Goal: Task Accomplishment & Management: Manage account settings

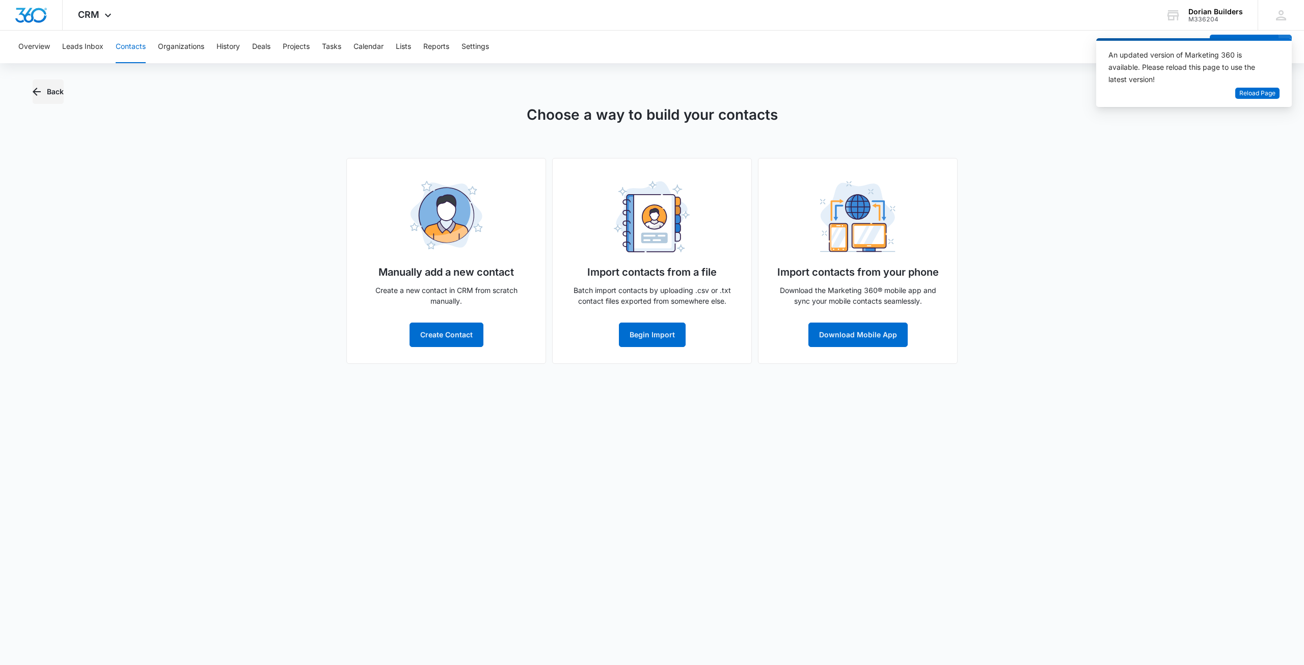
click at [44, 87] on button "Back" at bounding box center [48, 91] width 31 height 24
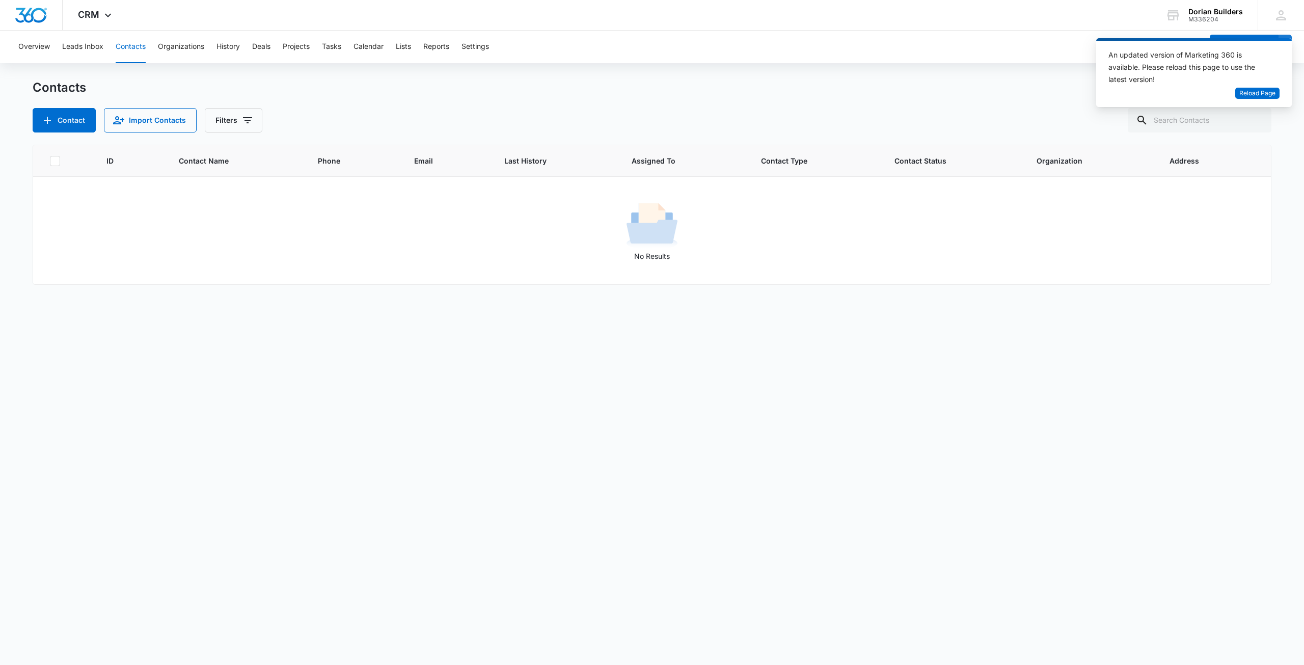
click at [44, 87] on h1 "Contacts" at bounding box center [59, 87] width 53 height 15
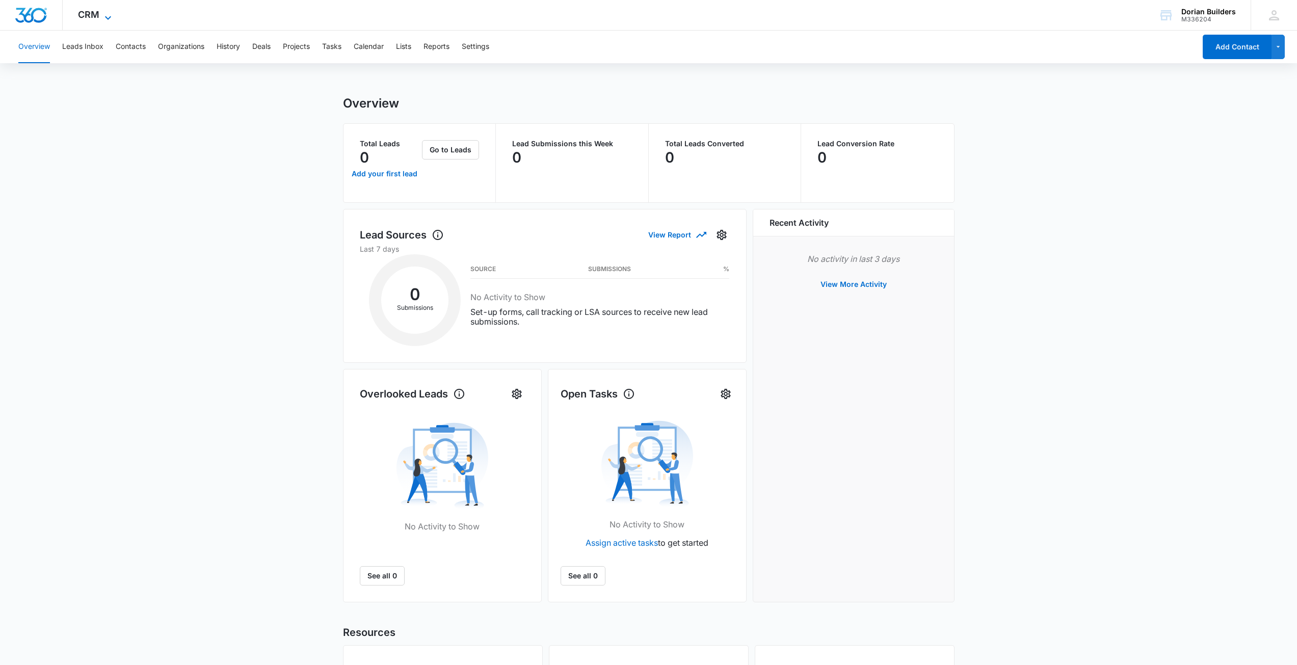
click at [108, 13] on icon at bounding box center [108, 18] width 12 height 12
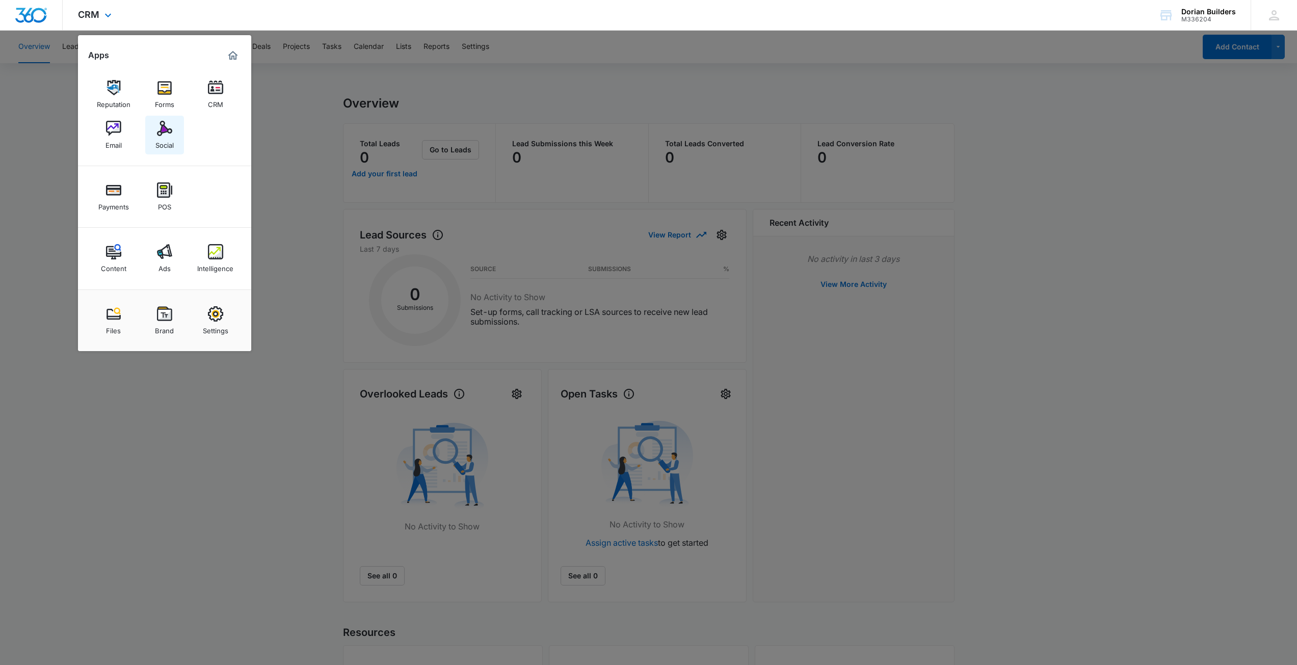
click at [159, 131] on img at bounding box center [164, 128] width 15 height 15
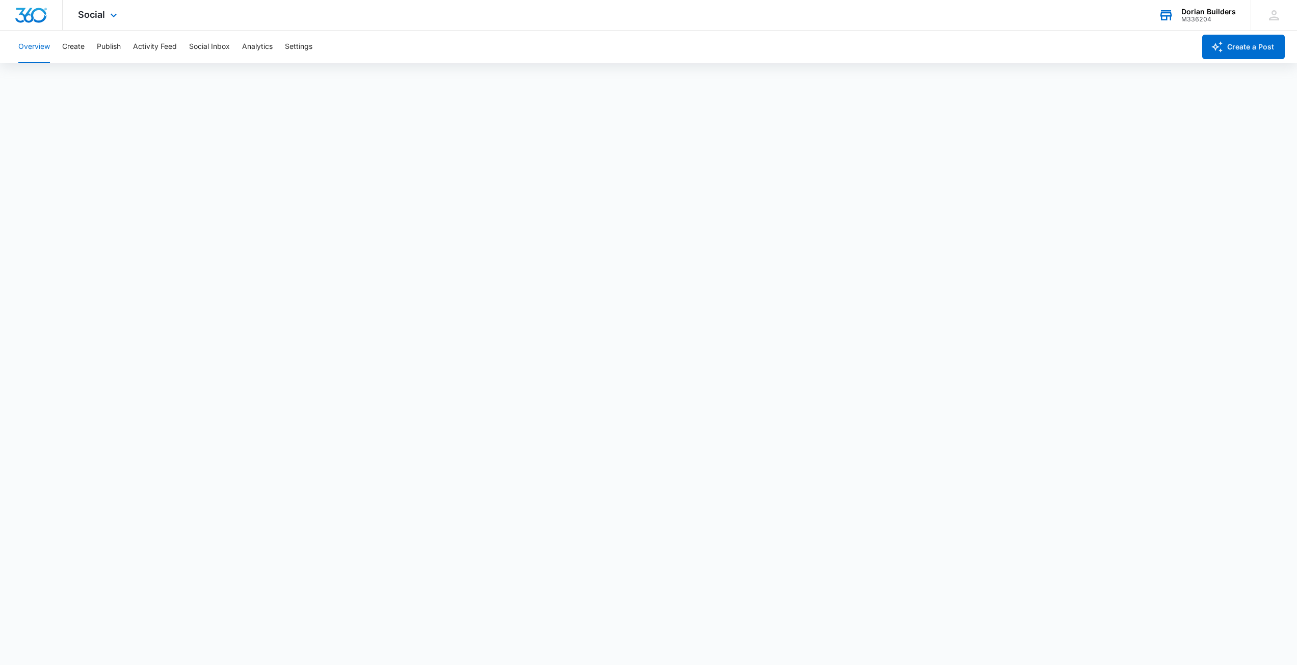
click at [1190, 12] on div "Dorian Builders" at bounding box center [1208, 12] width 55 height 8
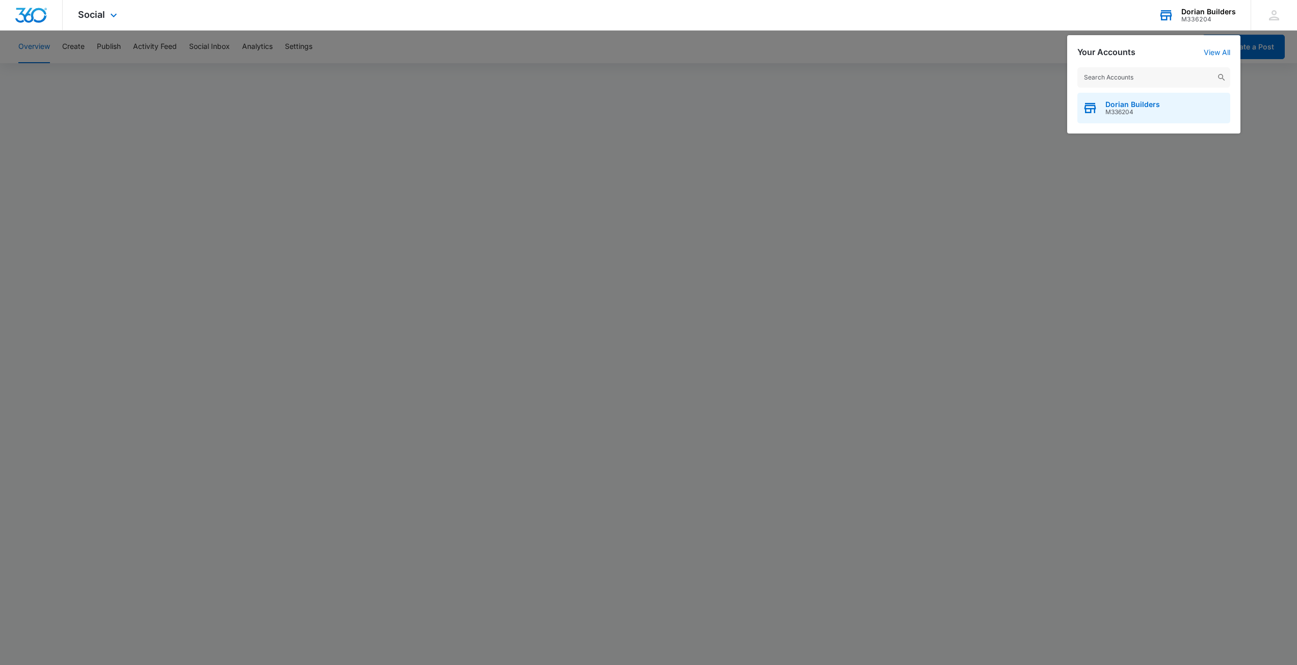
click at [1130, 116] on div "Dorian Builders M336204" at bounding box center [1153, 108] width 153 height 31
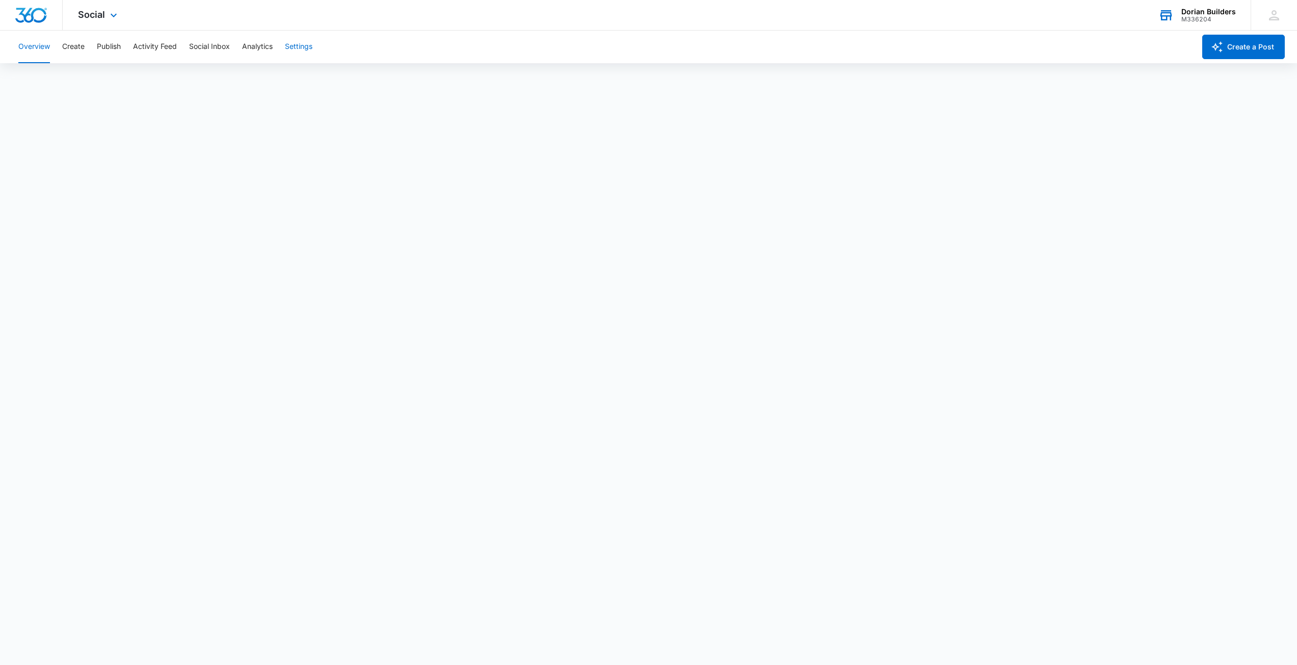
click at [297, 45] on button "Settings" at bounding box center [299, 47] width 28 height 33
click at [30, 44] on button "Overview" at bounding box center [34, 47] width 32 height 33
